Goal: Task Accomplishment & Management: Manage account settings

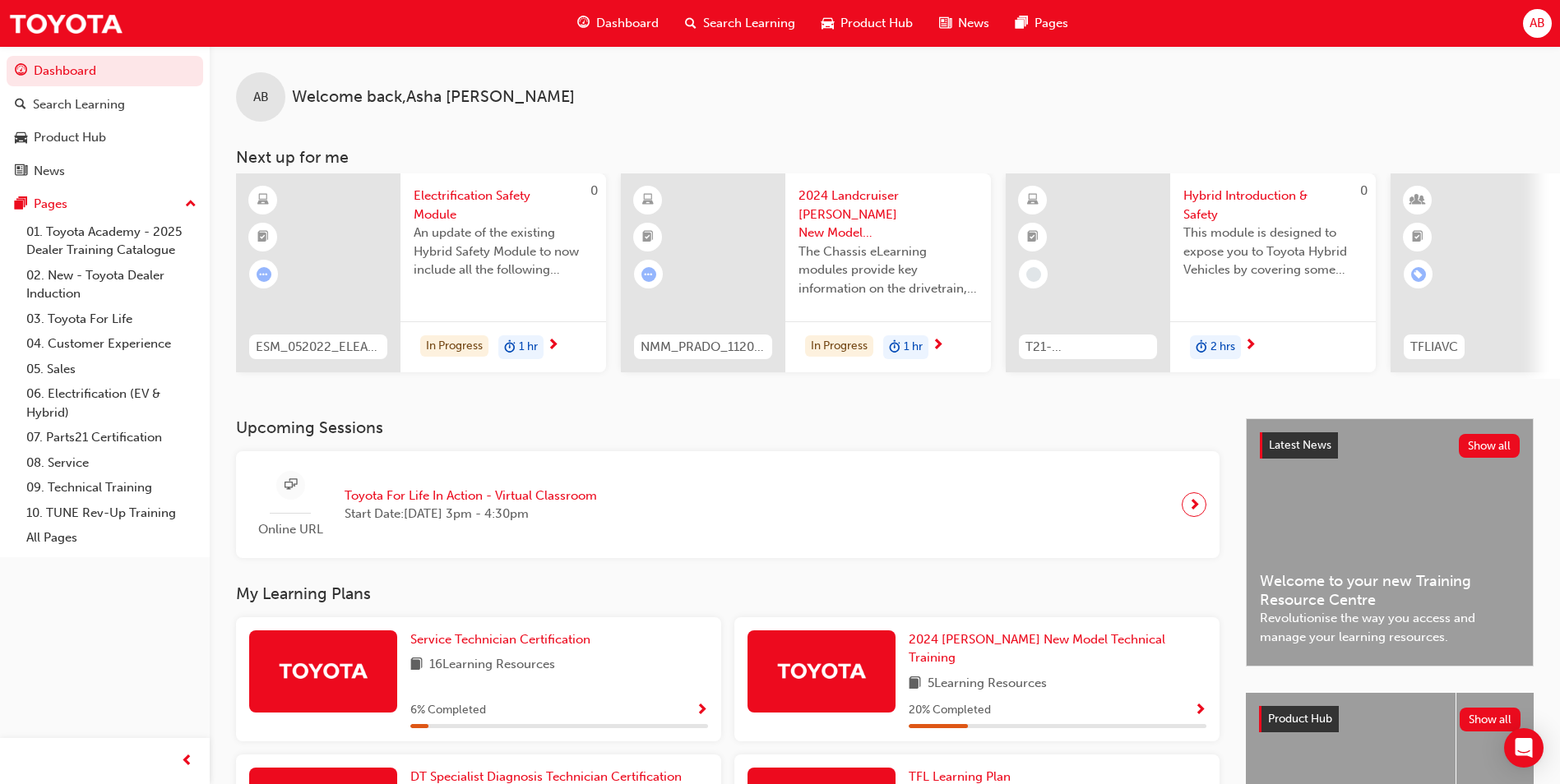
click at [1533, 24] on span "AB" at bounding box center [1537, 24] width 15 height 19
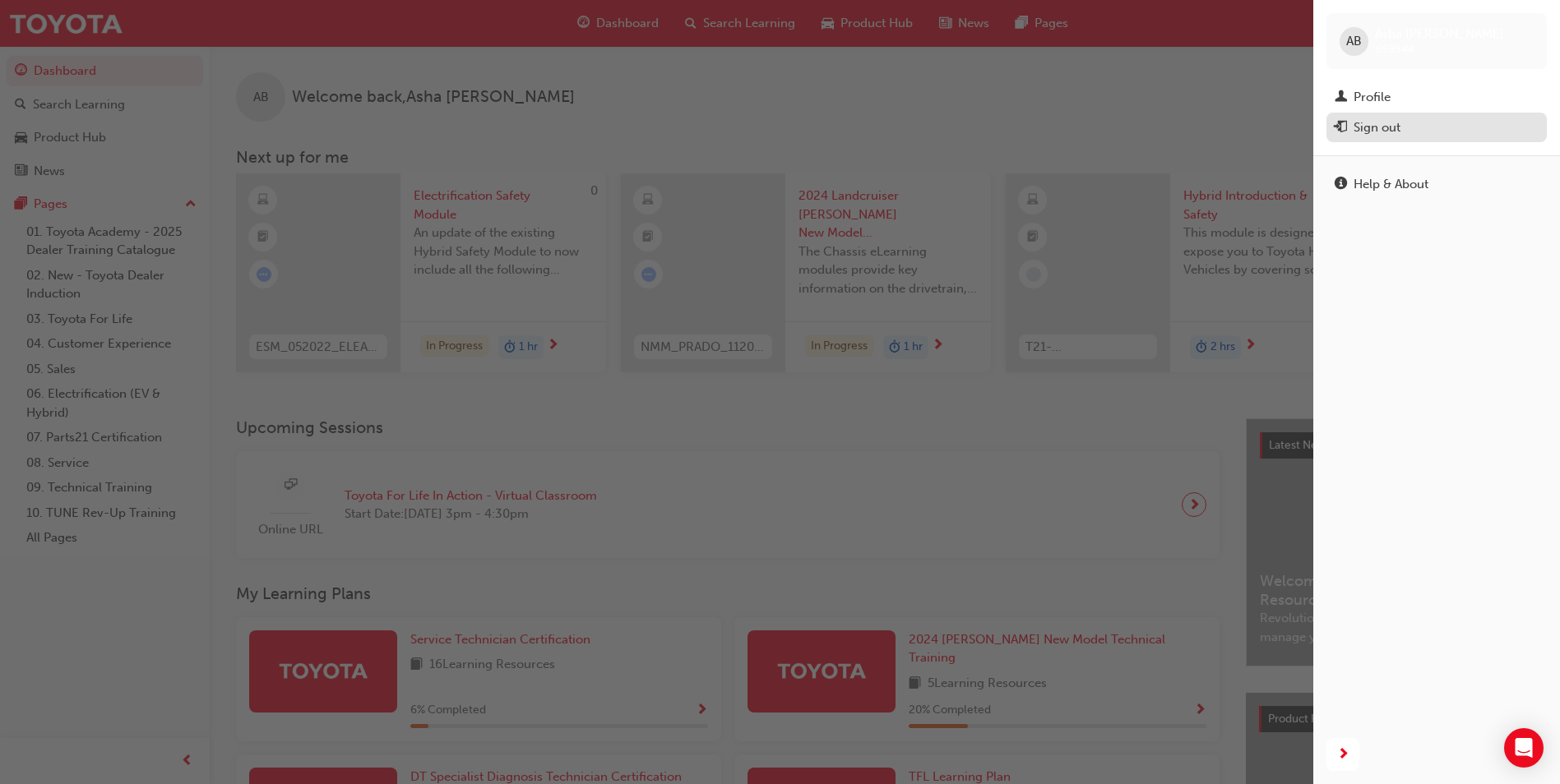
click at [1413, 118] on div "Sign out" at bounding box center [1436, 128] width 203 height 21
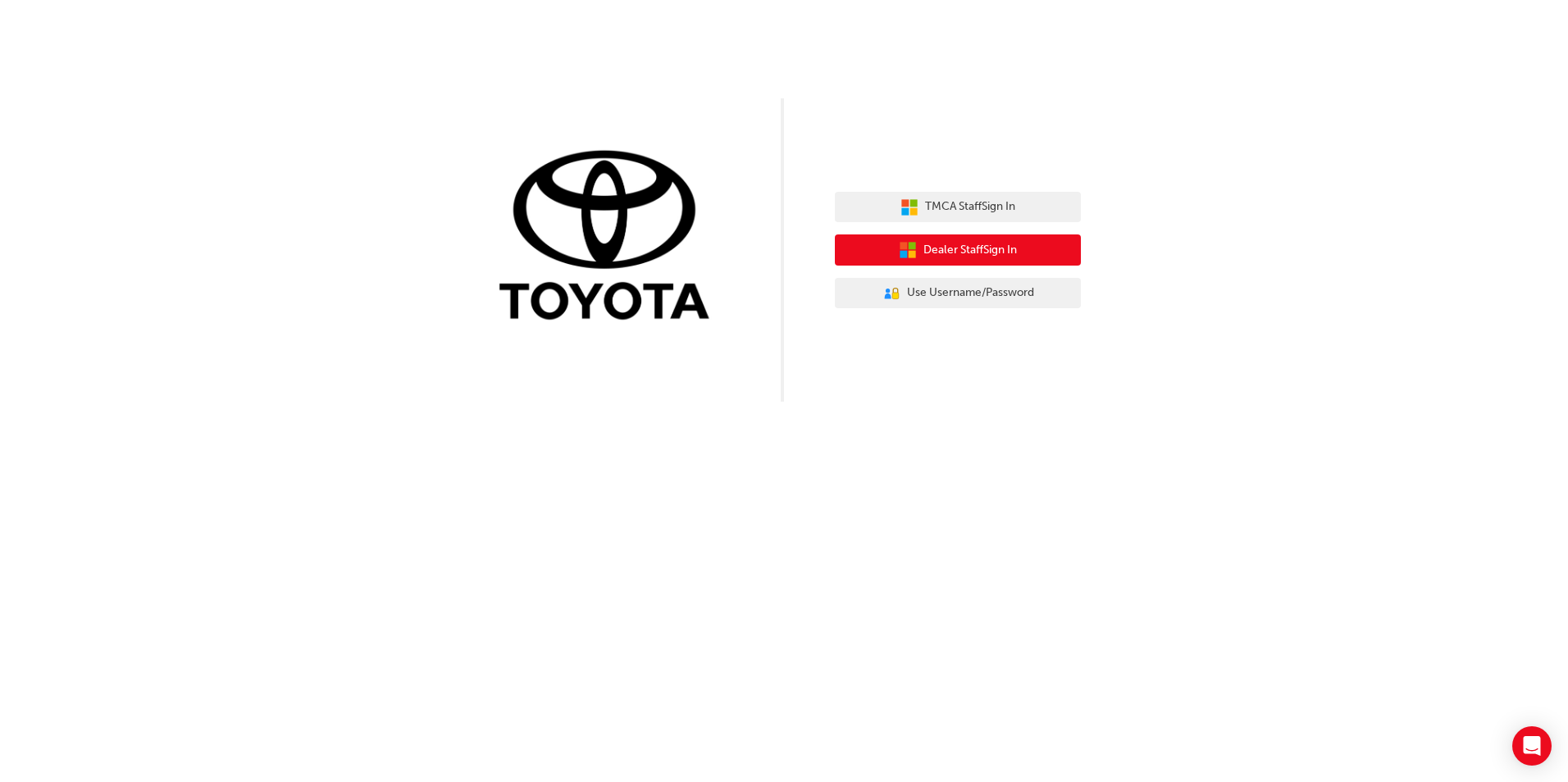
click at [917, 241] on button "Dealer Staff Sign In" at bounding box center [957, 250] width 246 height 31
